Goal: Task Accomplishment & Management: Manage account settings

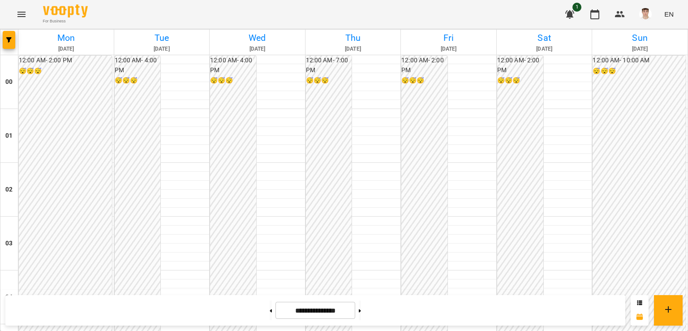
scroll to position [473, 0]
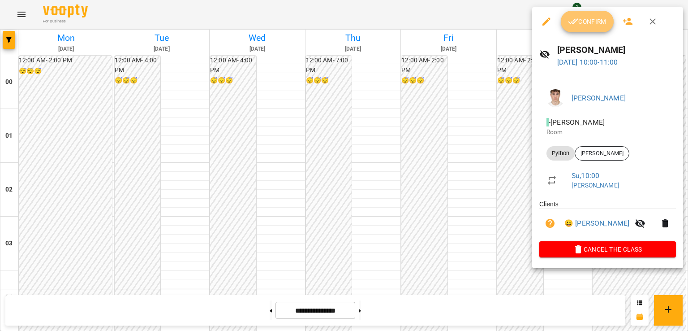
click at [581, 23] on span "Confirm" at bounding box center [587, 21] width 39 height 11
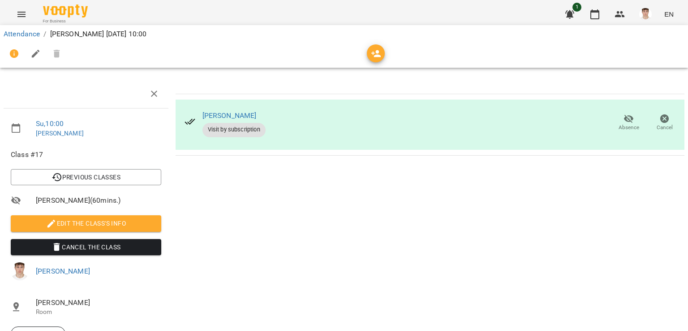
click at [121, 223] on span "Edit the class's Info" at bounding box center [86, 223] width 136 height 11
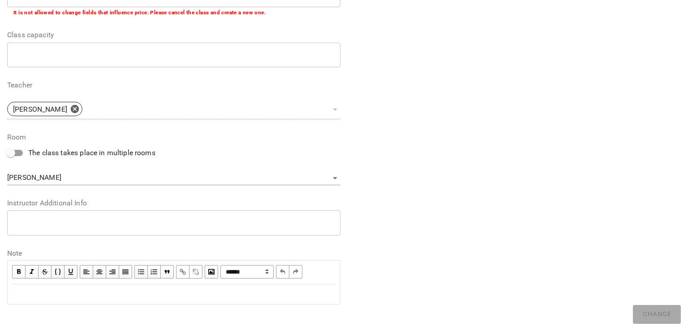
scroll to position [219, 0]
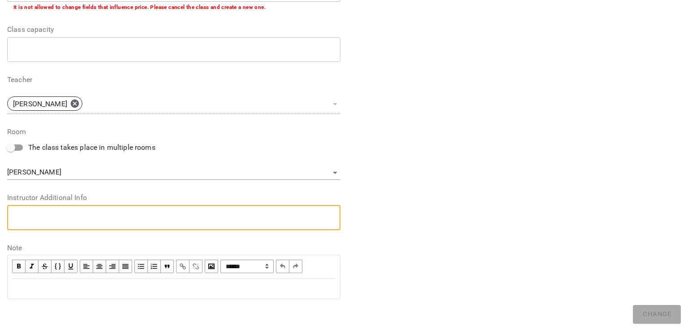
click at [131, 218] on textarea at bounding box center [173, 217] width 321 height 9
type textarea "*"
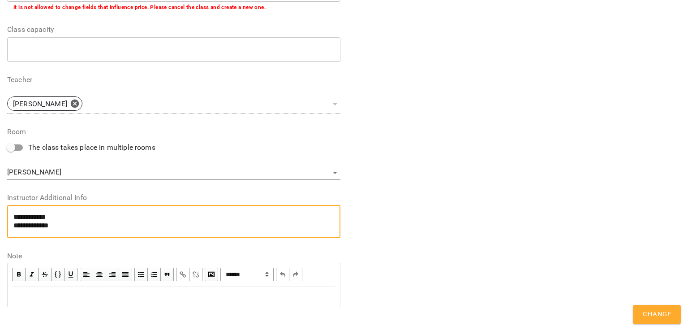
type textarea "**********"
click at [663, 313] on span "Change" at bounding box center [657, 314] width 28 height 12
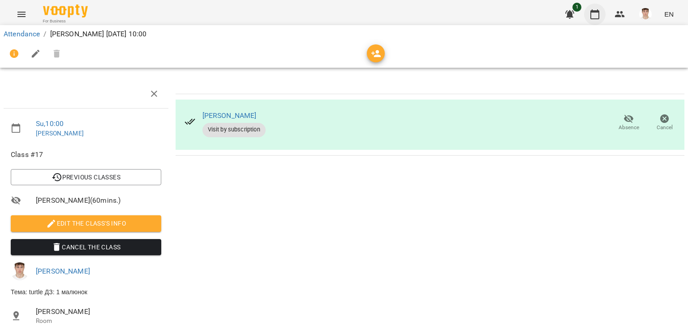
click at [590, 13] on button "button" at bounding box center [595, 15] width 22 height 22
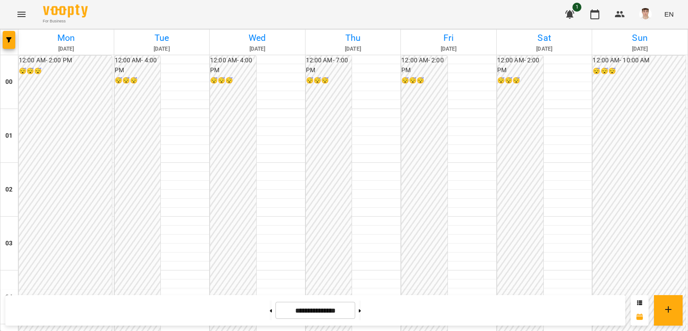
scroll to position [538, 0]
